Goal: Task Accomplishment & Management: Use online tool/utility

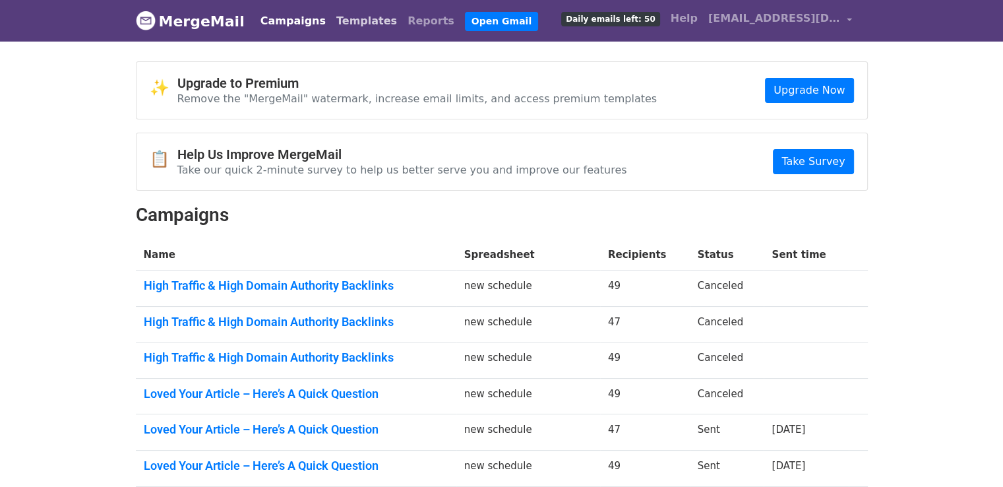
click at [331, 26] on link "Templates" at bounding box center [366, 21] width 71 height 26
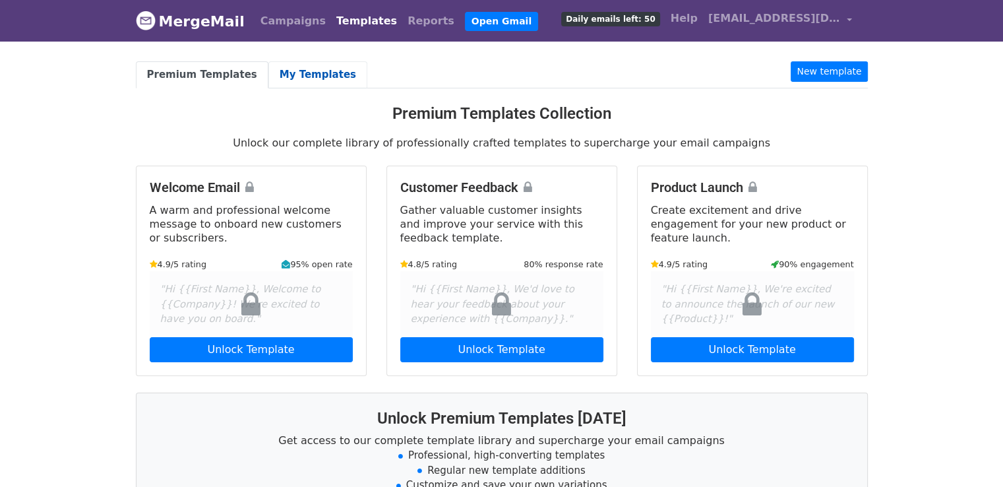
click at [295, 69] on link "My Templates" at bounding box center [317, 74] width 99 height 27
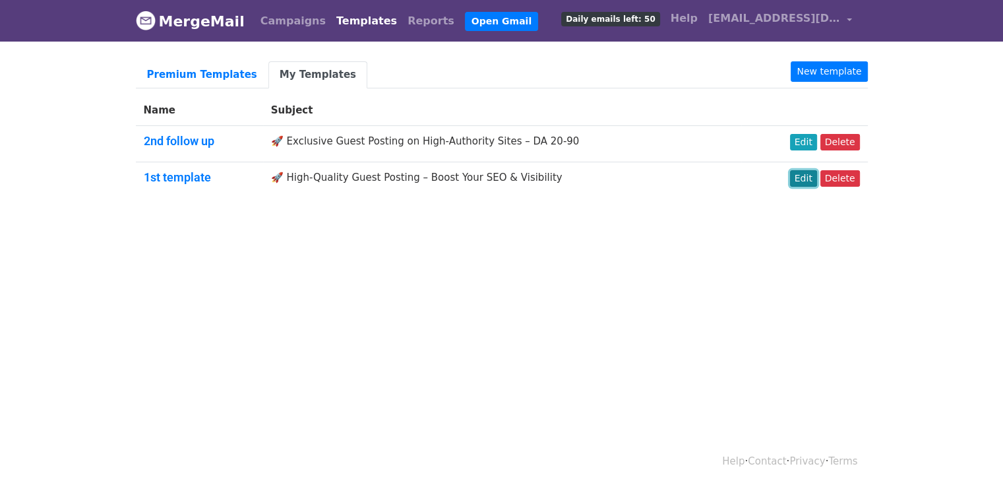
click at [805, 175] on link "Edit" at bounding box center [803, 178] width 27 height 16
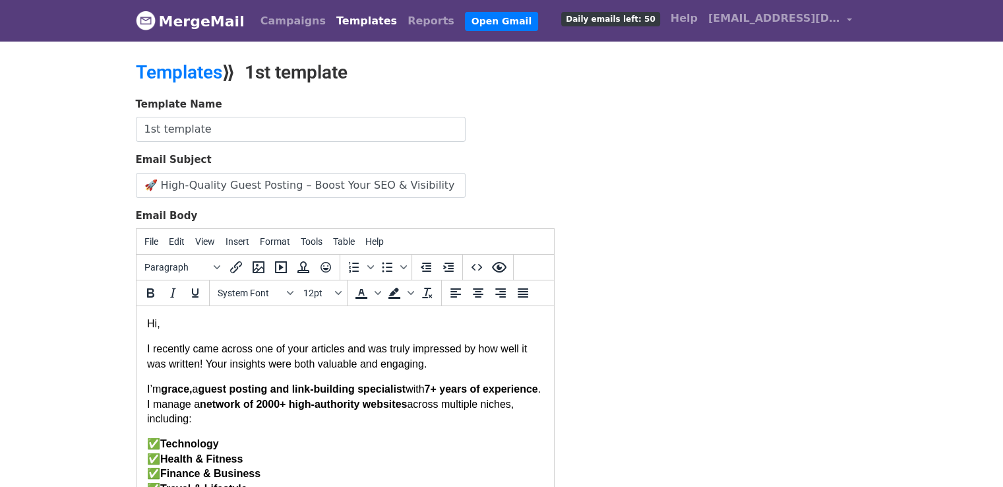
click at [723, 180] on div "Template Name 1st template Email Subject 🚀 High-Quality Guest Posting – Boost Y…" at bounding box center [502, 329] width 752 height 464
